Goal: Information Seeking & Learning: Check status

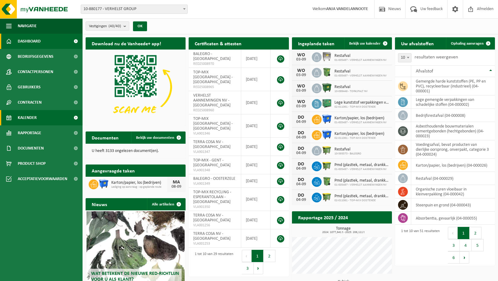
click at [26, 117] on span "Kalender" at bounding box center [27, 117] width 19 height 15
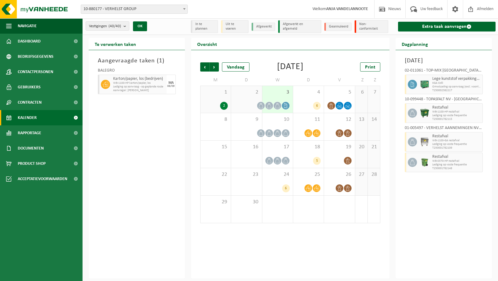
click at [216, 106] on div "1 2" at bounding box center [215, 99] width 30 height 27
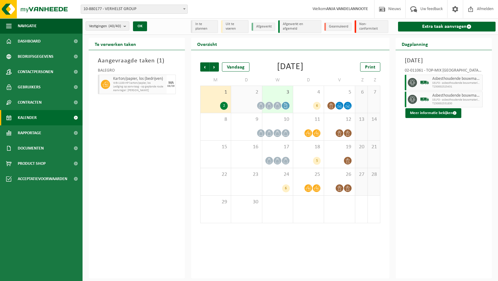
click at [252, 104] on div "2" at bounding box center [246, 99] width 31 height 27
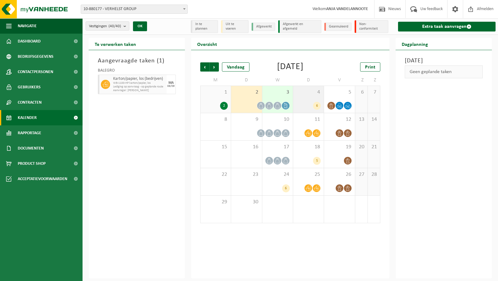
click at [310, 106] on div "4 6" at bounding box center [308, 99] width 31 height 27
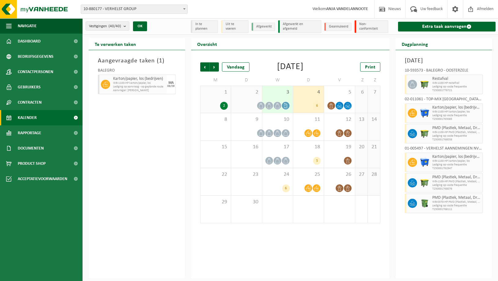
click at [305, 106] on div "4 6" at bounding box center [308, 99] width 31 height 27
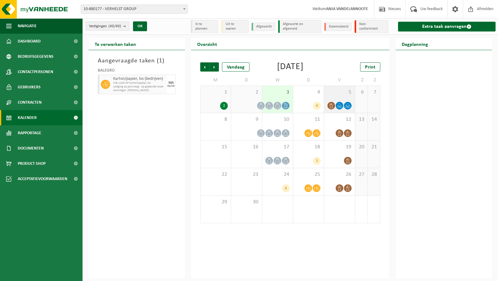
click at [339, 104] on div "5" at bounding box center [339, 99] width 31 height 27
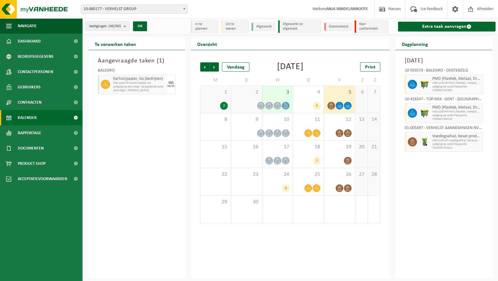
click at [286, 96] on span "3" at bounding box center [277, 92] width 24 height 7
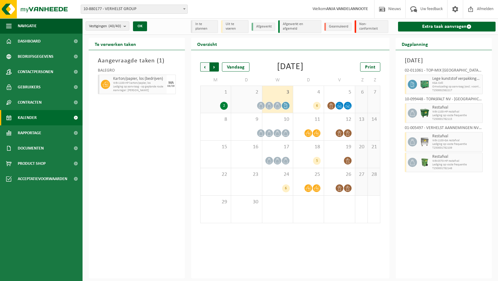
click at [203, 66] on span "Vorige" at bounding box center [204, 66] width 9 height 9
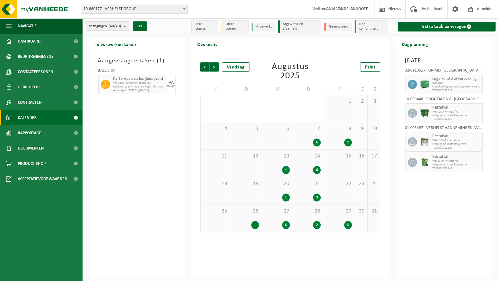
click at [314, 216] on div "28 2" at bounding box center [308, 218] width 31 height 27
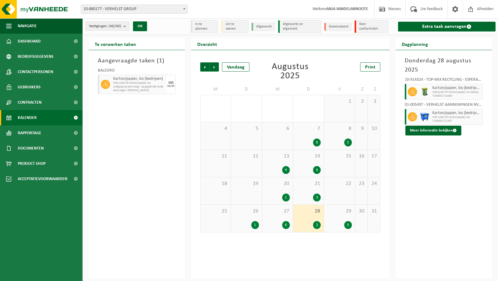
click at [350, 212] on span "29" at bounding box center [339, 211] width 24 height 7
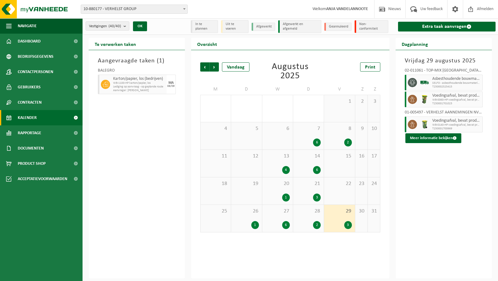
click at [280, 213] on span "27" at bounding box center [277, 211] width 24 height 7
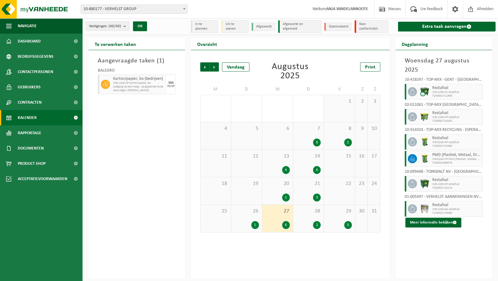
click at [255, 215] on div "26 1" at bounding box center [246, 218] width 31 height 27
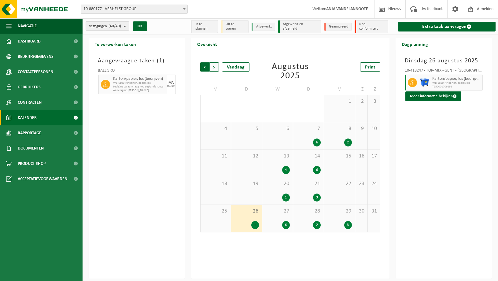
click at [213, 65] on span "Volgende" at bounding box center [214, 66] width 9 height 9
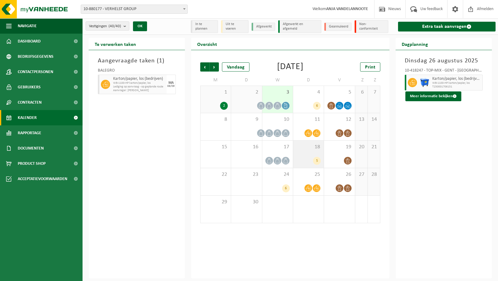
click at [304, 163] on div "18 5" at bounding box center [308, 154] width 31 height 27
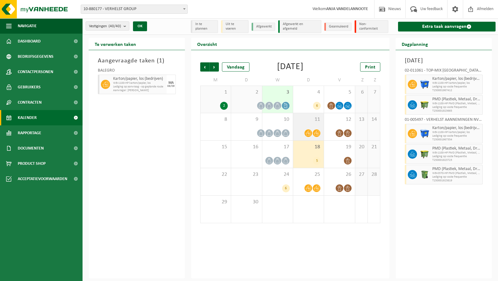
click at [311, 123] on span "11" at bounding box center [308, 119] width 24 height 7
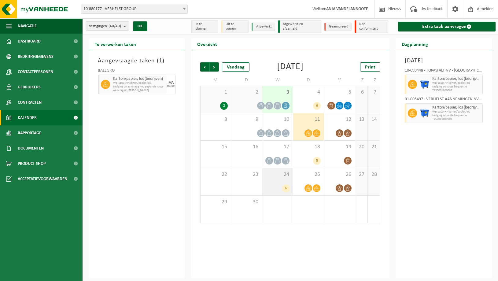
click at [271, 188] on div "24 6" at bounding box center [277, 181] width 31 height 27
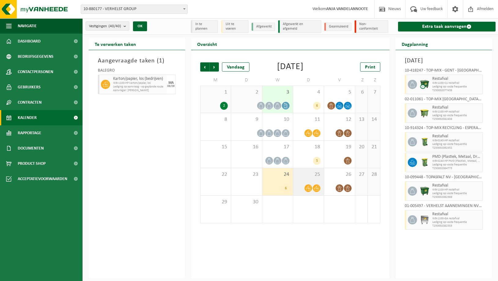
click at [310, 178] on span "25" at bounding box center [308, 174] width 24 height 7
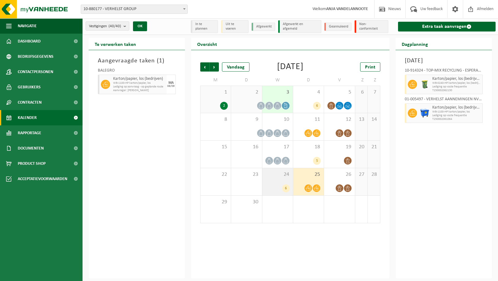
click at [271, 178] on span "24" at bounding box center [277, 174] width 24 height 7
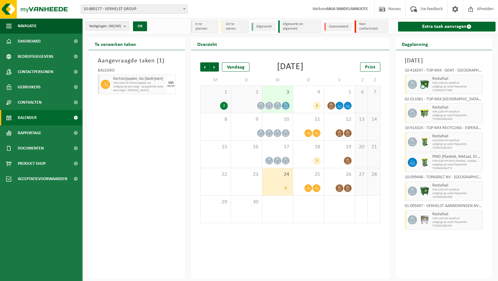
click at [218, 109] on div "1 2" at bounding box center [215, 99] width 30 height 27
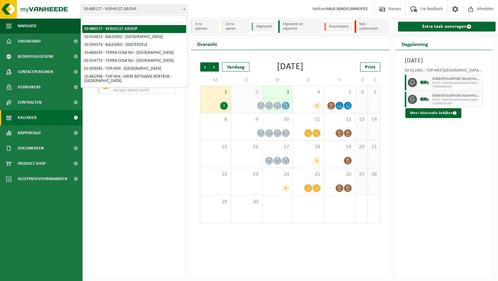
click at [128, 8] on span "10-880177 - VERHELST GROUP" at bounding box center [134, 9] width 106 height 9
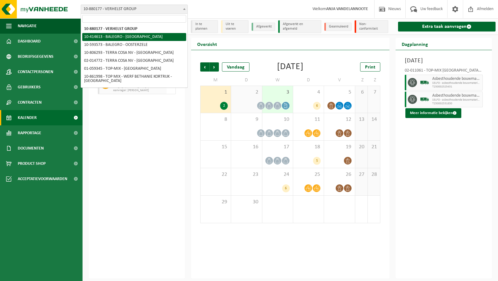
select select "5885"
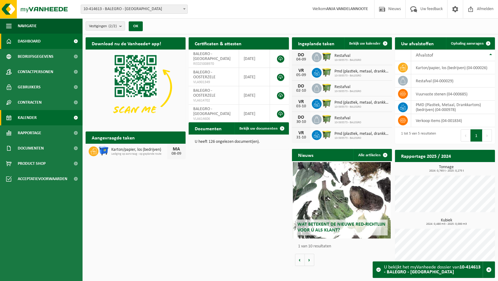
click at [24, 115] on span "Kalender" at bounding box center [27, 117] width 19 height 15
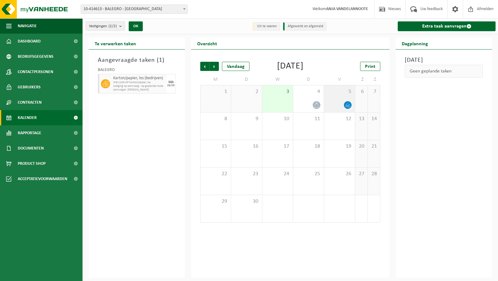
click at [341, 108] on div "5" at bounding box center [339, 98] width 31 height 27
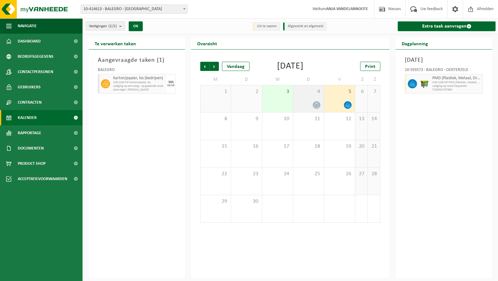
click at [308, 106] on div "4" at bounding box center [308, 98] width 31 height 27
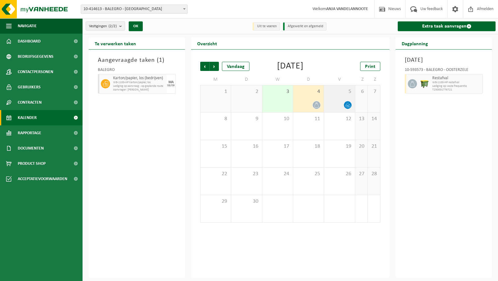
click at [339, 107] on div "5" at bounding box center [339, 98] width 31 height 27
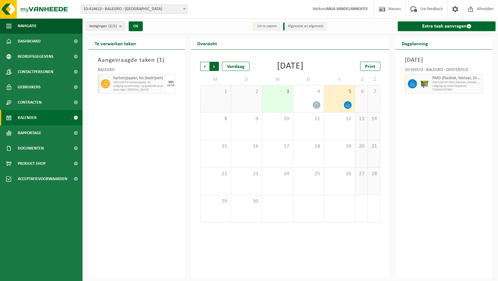
click at [204, 66] on span "Vorige" at bounding box center [204, 66] width 9 height 9
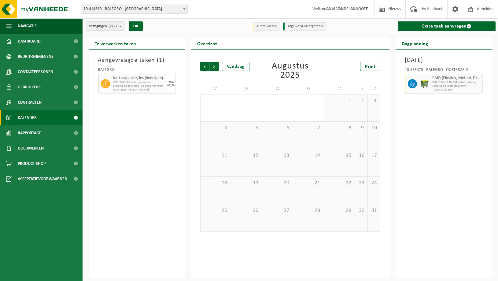
click at [204, 66] on span "Vorige" at bounding box center [204, 66] width 9 height 9
click at [270, 125] on div "9 1" at bounding box center [277, 125] width 31 height 27
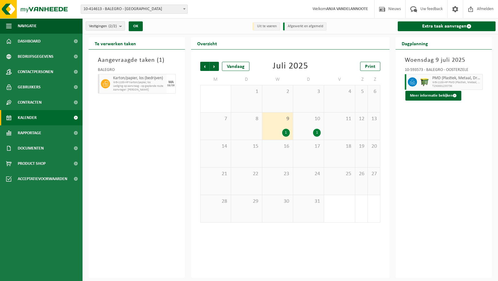
click at [314, 124] on div "10 1" at bounding box center [308, 125] width 31 height 27
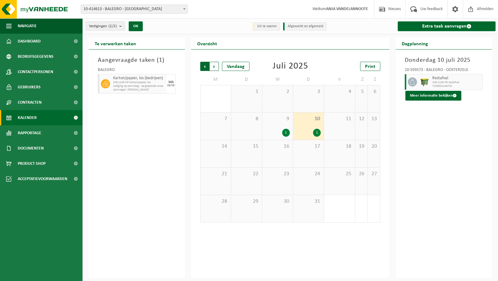
click at [214, 64] on span "Volgende" at bounding box center [214, 66] width 9 height 9
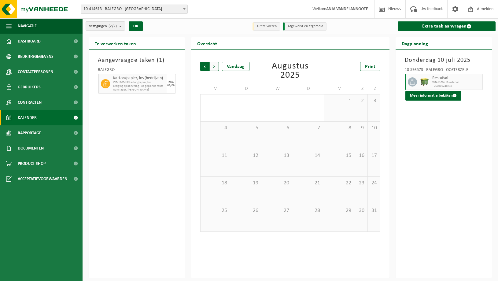
click at [214, 64] on span "Volgende" at bounding box center [214, 66] width 9 height 9
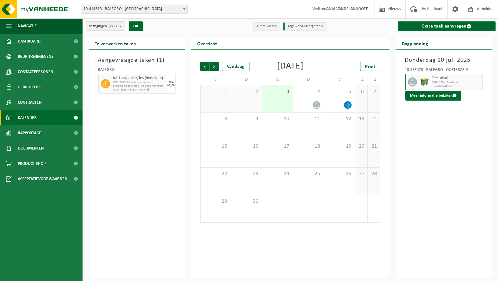
click at [214, 64] on span "Volgende" at bounding box center [214, 66] width 9 height 9
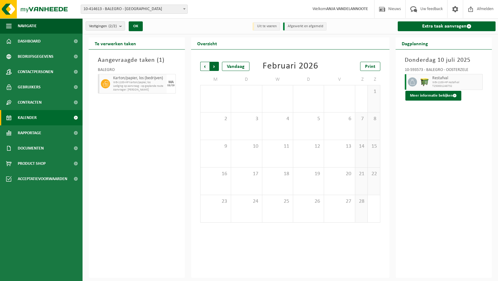
click at [202, 64] on span "Vorige" at bounding box center [204, 66] width 9 height 9
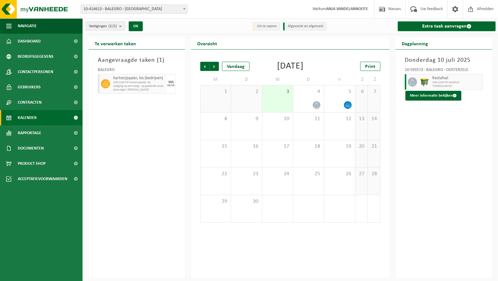
click at [202, 64] on span "Vorige" at bounding box center [204, 66] width 9 height 9
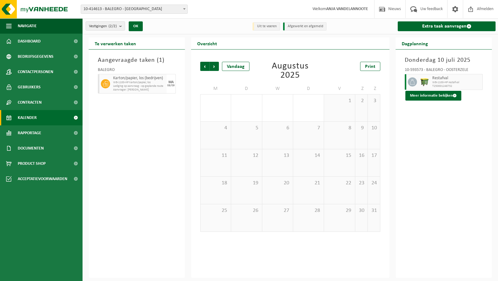
click at [202, 64] on span "Vorige" at bounding box center [204, 66] width 9 height 9
click at [302, 153] on div "12 1" at bounding box center [308, 153] width 31 height 27
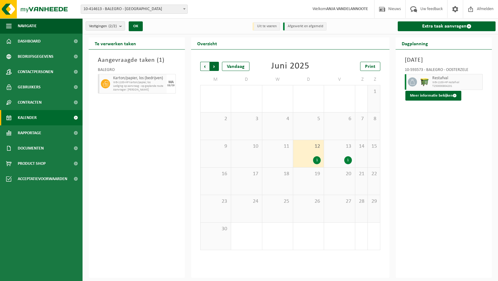
click at [203, 67] on span "Vorige" at bounding box center [204, 66] width 9 height 9
click at [215, 66] on span "Volgende" at bounding box center [214, 66] width 9 height 9
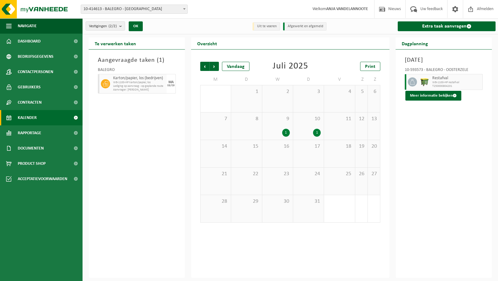
click at [215, 66] on span "Volgende" at bounding box center [214, 66] width 9 height 9
click at [213, 66] on span "Volgende" at bounding box center [214, 66] width 9 height 9
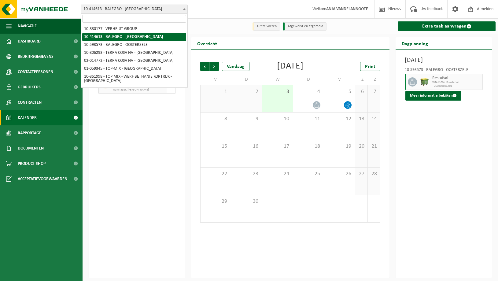
click at [114, 9] on span "10-414613 - BALEGRO - [GEOGRAPHIC_DATA]" at bounding box center [134, 9] width 106 height 9
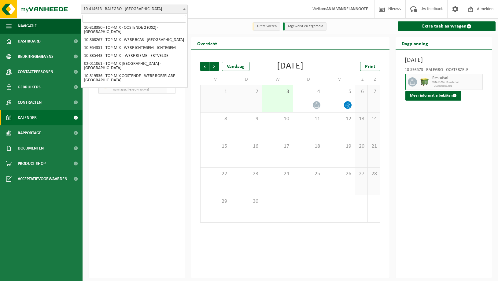
scroll to position [125, 0]
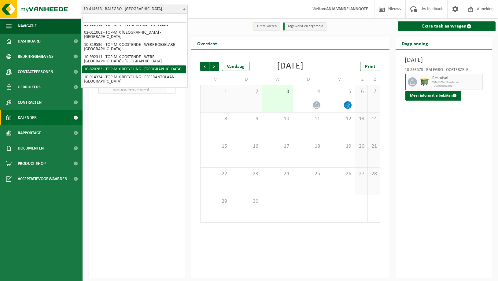
select select "90100"
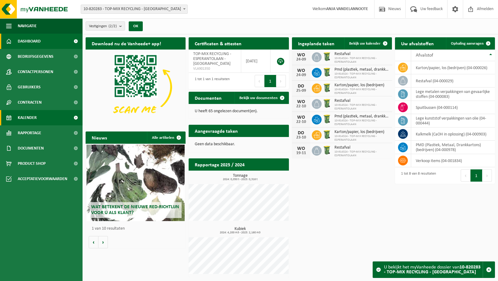
click at [25, 117] on span "Kalender" at bounding box center [27, 117] width 19 height 15
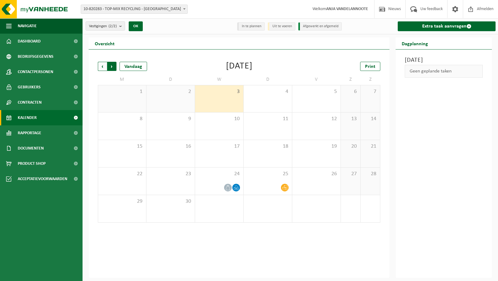
click at [100, 66] on span "Vorige" at bounding box center [102, 66] width 9 height 9
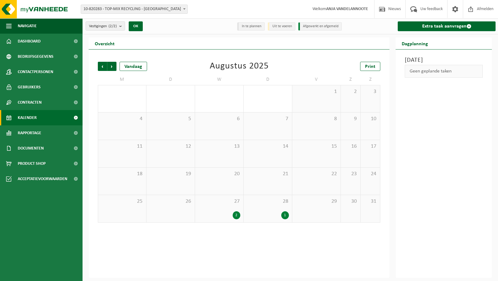
click at [228, 206] on div "27 2" at bounding box center [219, 208] width 48 height 27
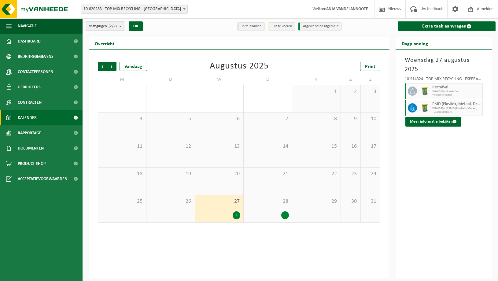
click at [270, 206] on div "28 1" at bounding box center [268, 208] width 48 height 27
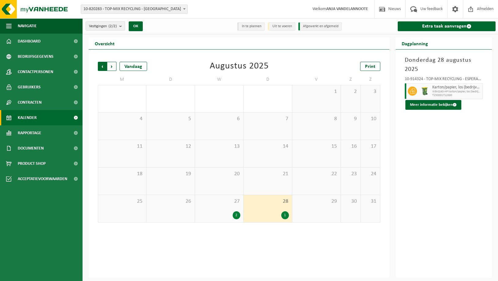
click at [110, 67] on span "Volgende" at bounding box center [111, 66] width 9 height 9
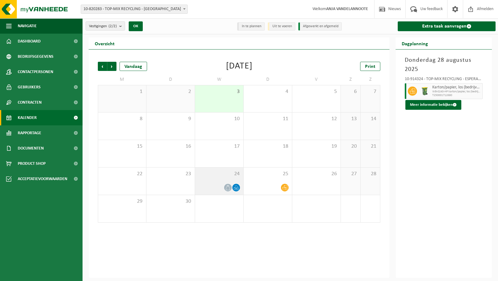
click at [229, 179] on div "24" at bounding box center [219, 180] width 48 height 27
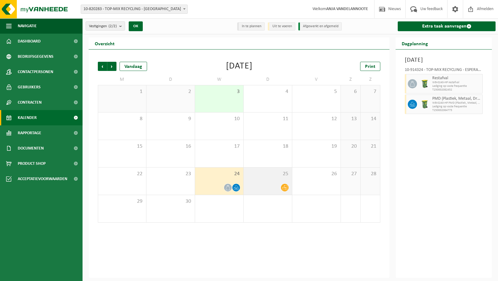
click at [280, 182] on div "25" at bounding box center [268, 180] width 48 height 27
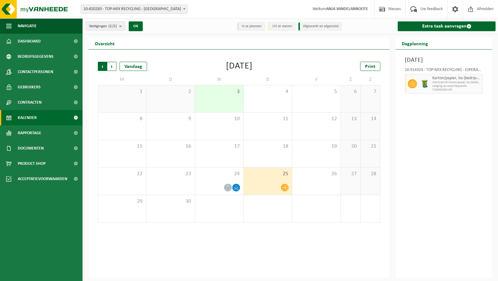
click at [112, 65] on span "Volgende" at bounding box center [111, 66] width 9 height 9
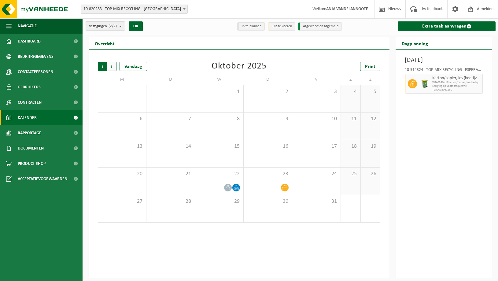
click at [111, 69] on span "Volgende" at bounding box center [111, 66] width 9 height 9
click at [101, 66] on span "Vorige" at bounding box center [102, 66] width 9 height 9
click at [35, 134] on span "Rapportage" at bounding box center [30, 132] width 24 height 15
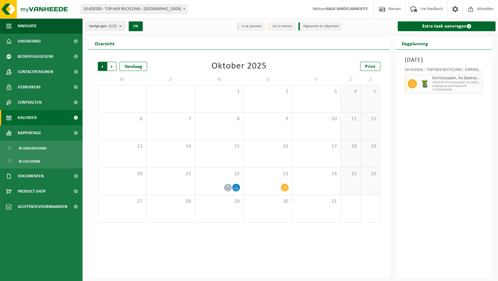
click at [113, 66] on span "Volgende" at bounding box center [111, 66] width 9 height 9
click at [110, 65] on span "Volgende" at bounding box center [111, 66] width 9 height 9
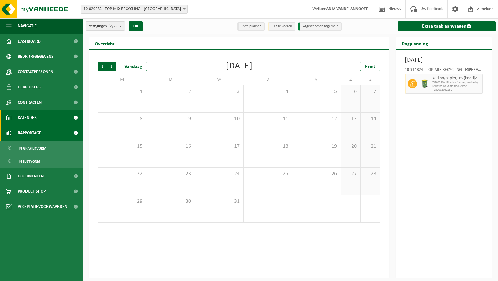
click at [25, 133] on span "Rapportage" at bounding box center [30, 132] width 24 height 15
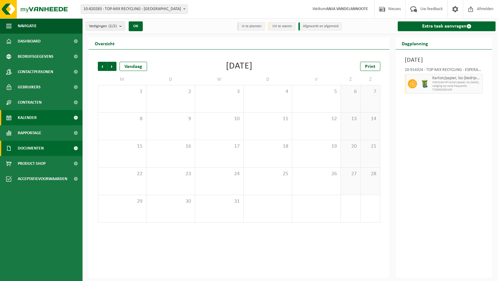
click at [27, 149] on span "Documenten" at bounding box center [31, 148] width 26 height 15
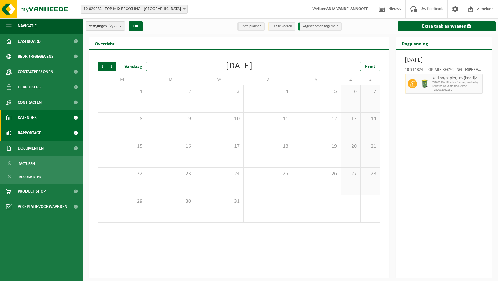
click at [27, 135] on span "Rapportage" at bounding box center [30, 132] width 24 height 15
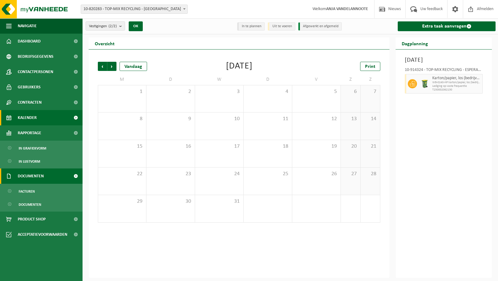
click at [20, 175] on span "Documenten" at bounding box center [31, 175] width 26 height 15
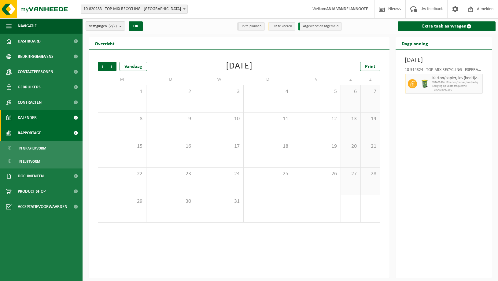
click at [27, 132] on span "Rapportage" at bounding box center [30, 132] width 24 height 15
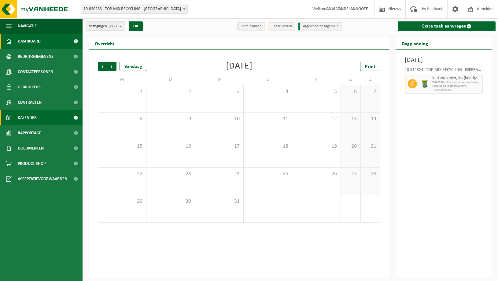
click at [34, 41] on span "Dashboard" at bounding box center [29, 41] width 23 height 15
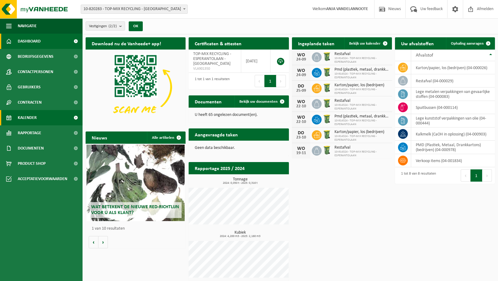
click at [27, 119] on span "Kalender" at bounding box center [27, 117] width 19 height 15
